Goal: Contribute content

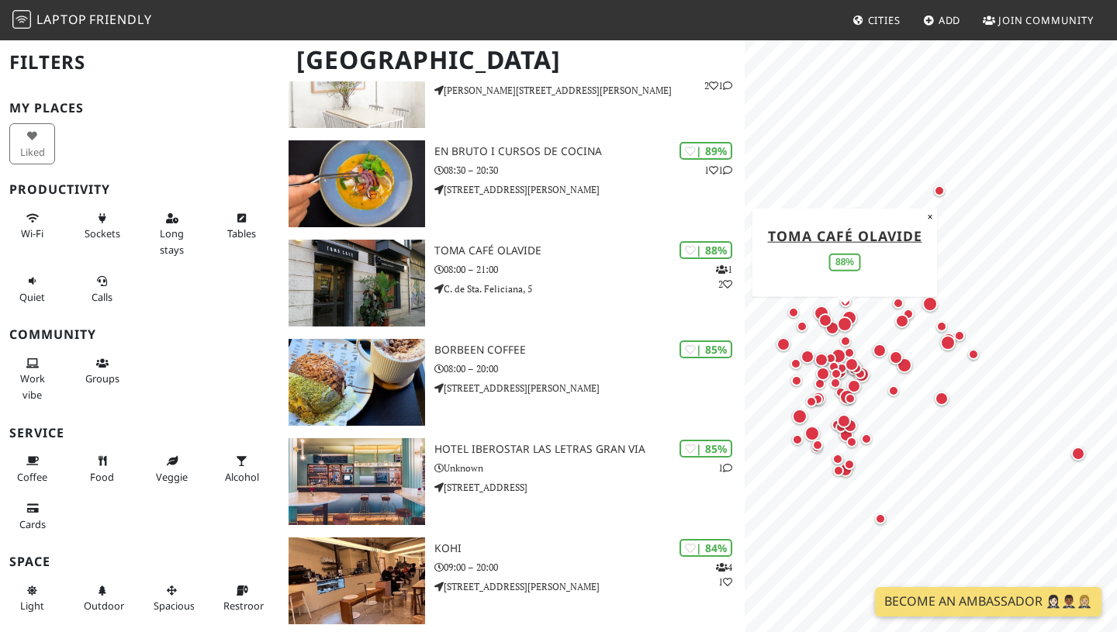
scroll to position [390, 0]
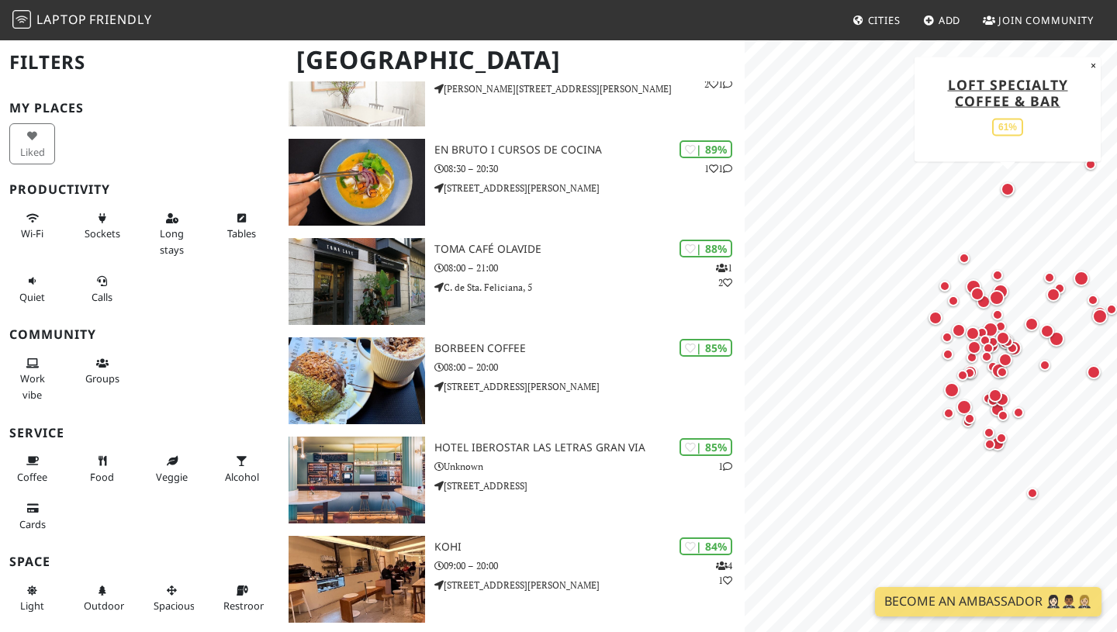
click at [1009, 197] on div "Map marker" at bounding box center [1008, 189] width 20 height 20
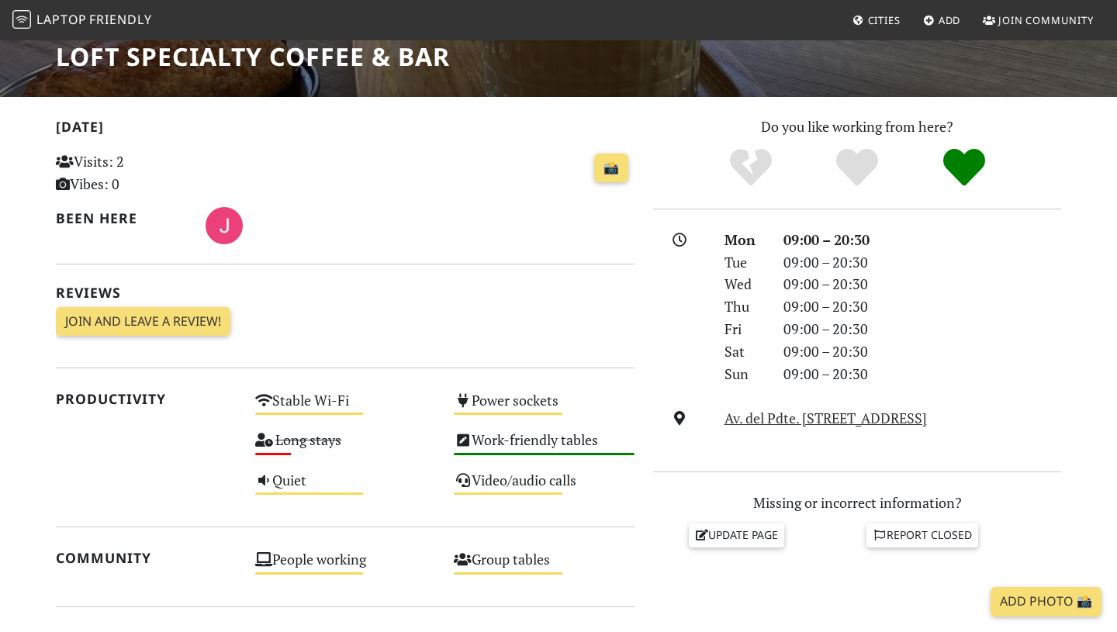
scroll to position [268, 0]
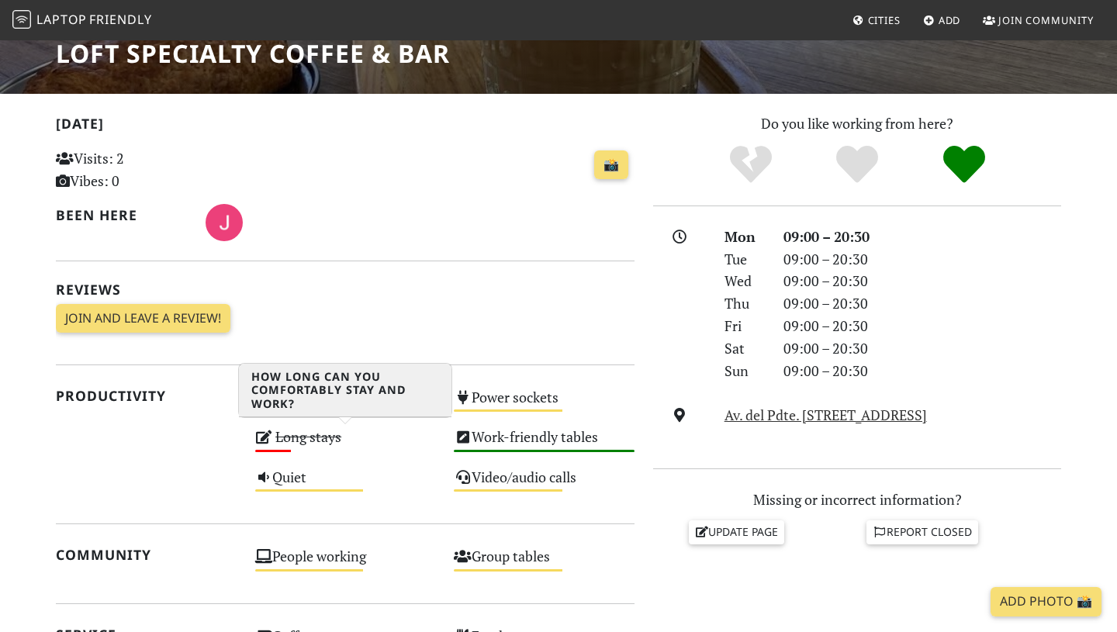
click at [321, 436] on s "Long stays" at bounding box center [308, 437] width 66 height 19
